Goal: Information Seeking & Learning: Learn about a topic

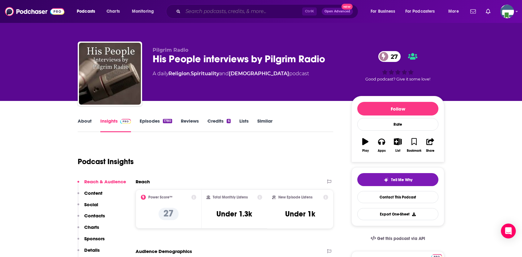
click at [193, 11] on input "Search podcasts, credits, & more..." at bounding box center [242, 12] width 119 height 10
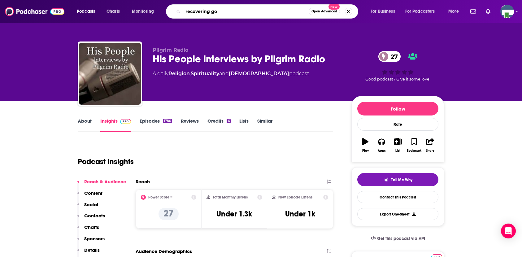
type input "recovering god"
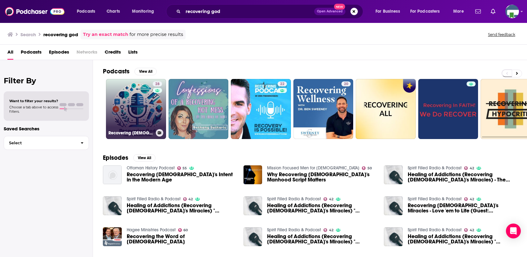
click at [144, 113] on link "28 Recovering [DEMOGRAPHIC_DATA]: The Conversations" at bounding box center [136, 109] width 60 height 60
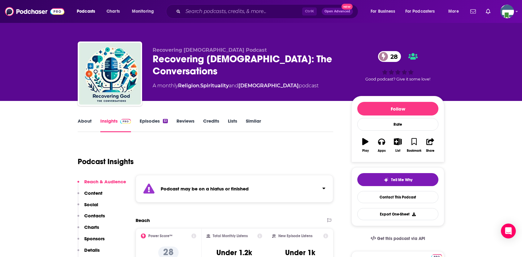
click at [87, 120] on link "About" at bounding box center [85, 125] width 14 height 14
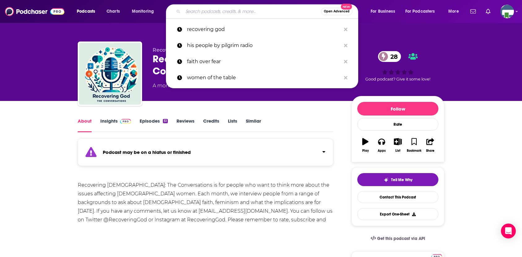
click at [209, 12] on input "Search podcasts, credits, & more..." at bounding box center [252, 12] width 138 height 10
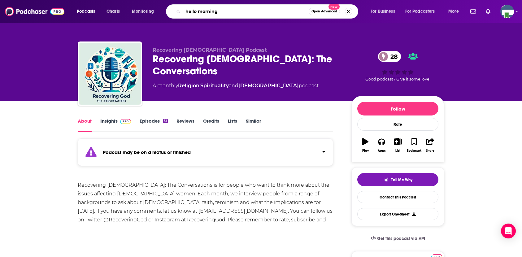
type input "hello mornings"
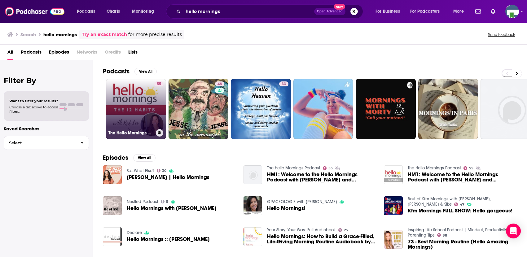
click at [128, 98] on link "55 The Hello Mornings Podcast" at bounding box center [136, 109] width 60 height 60
